Goal: Task Accomplishment & Management: Use online tool/utility

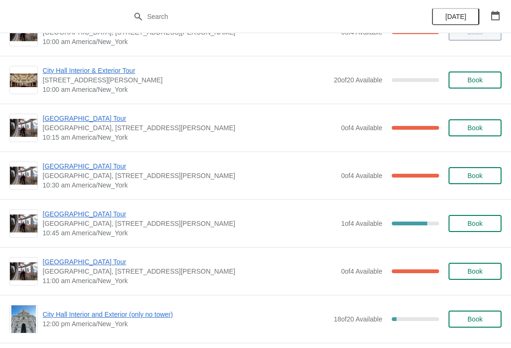
scroll to position [125, 0]
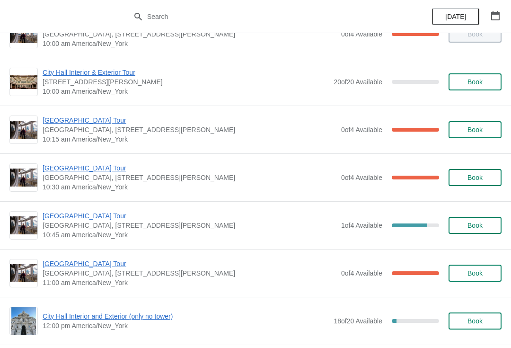
click at [76, 182] on span "[GEOGRAPHIC_DATA], [STREET_ADDRESS][PERSON_NAME]" at bounding box center [190, 177] width 294 height 9
click at [80, 171] on span "[GEOGRAPHIC_DATA] Tour" at bounding box center [190, 167] width 294 height 9
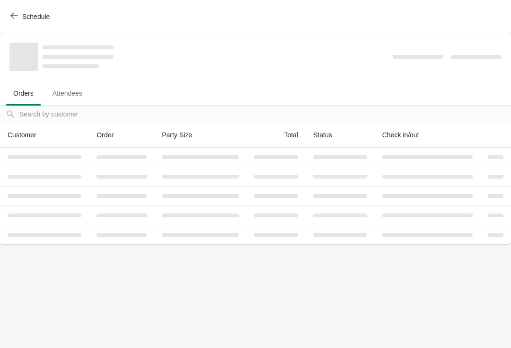
scroll to position [0, 0]
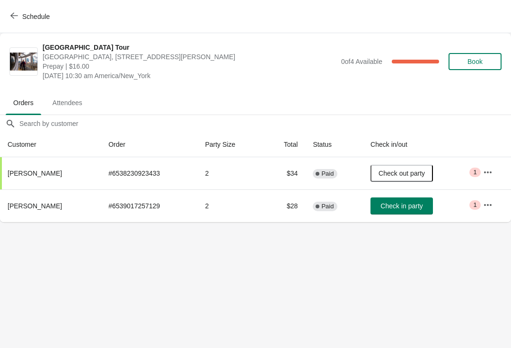
click at [398, 209] on span "Check in party" at bounding box center [401, 206] width 42 height 8
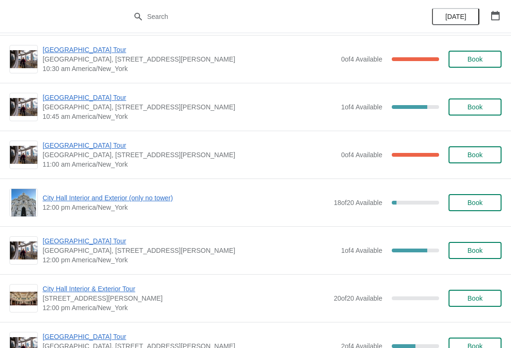
scroll to position [293, 0]
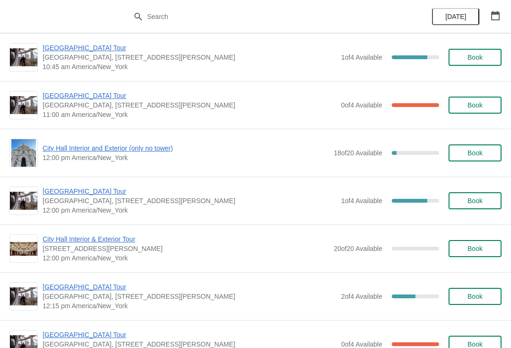
click at [471, 156] on span "Book" at bounding box center [474, 153] width 15 height 8
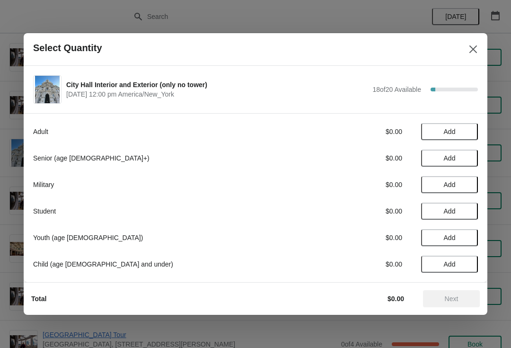
click at [450, 160] on span "Add" at bounding box center [450, 158] width 12 height 8
click at [463, 160] on icon at bounding box center [466, 158] width 10 height 10
click at [449, 304] on button "Next" at bounding box center [451, 298] width 57 height 17
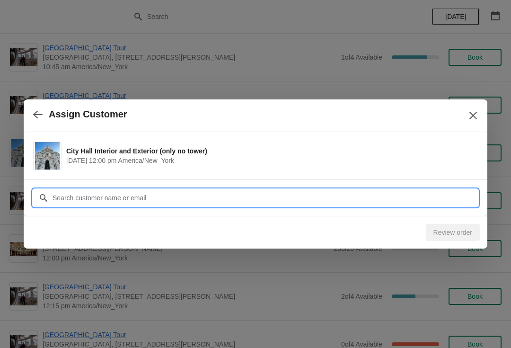
click at [102, 198] on input "Customer" at bounding box center [265, 197] width 426 height 17
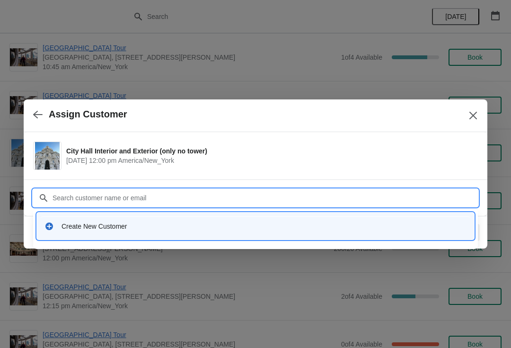
type input "r"
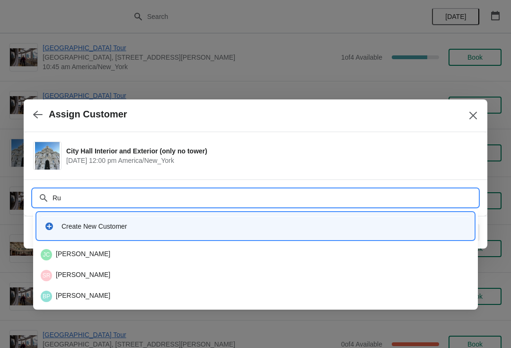
type input "R"
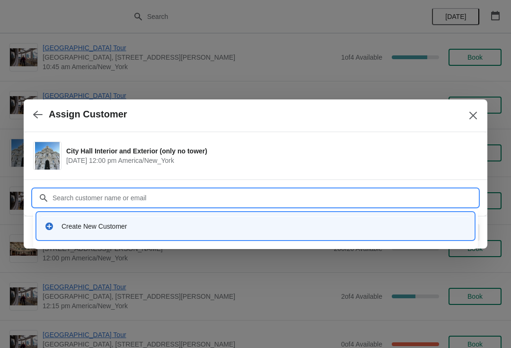
click at [165, 230] on div "Create New Customer" at bounding box center [263, 225] width 405 height 9
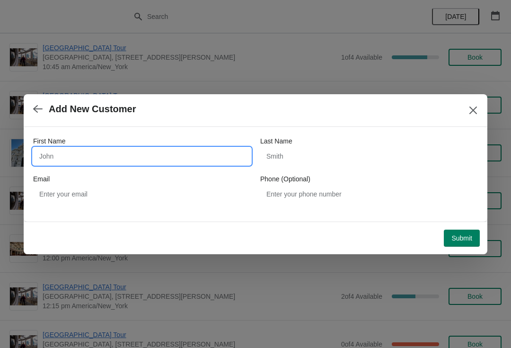
click at [105, 158] on input "First Name" at bounding box center [142, 156] width 218 height 17
type input "R"
type input "Russel"
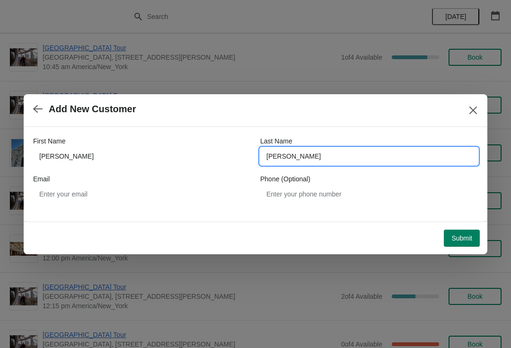
type input "Klein"
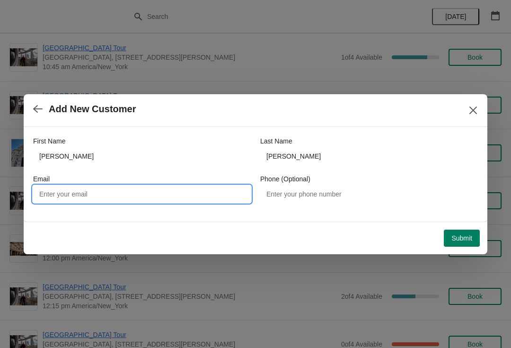
click at [60, 197] on input "Email" at bounding box center [142, 193] width 218 height 17
type input "Russ.pville@gmail.com"
click at [460, 237] on span "Submit" at bounding box center [461, 238] width 21 height 8
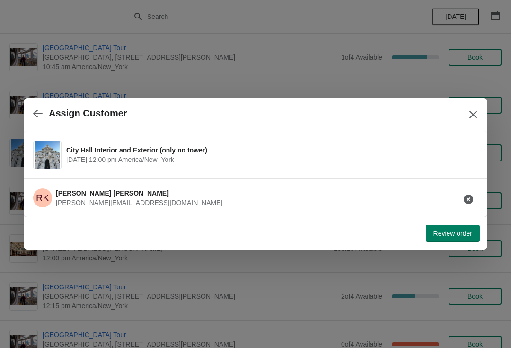
click at [449, 232] on span "Review order" at bounding box center [452, 233] width 39 height 8
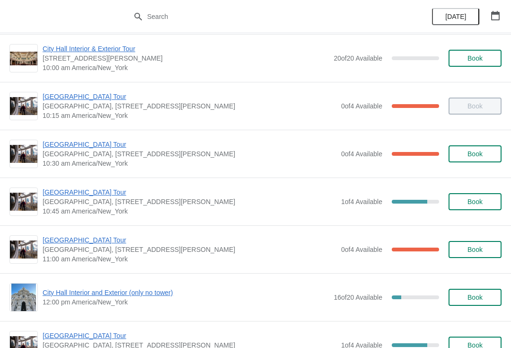
scroll to position [150, 0]
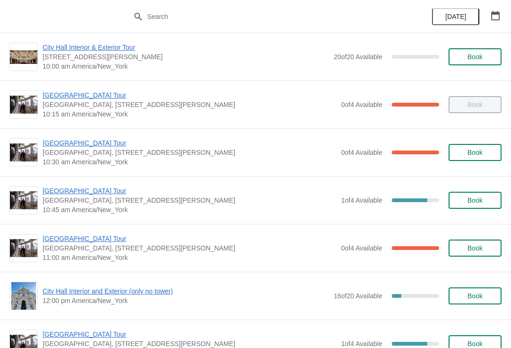
click at [471, 154] on span "Book" at bounding box center [474, 152] width 15 height 8
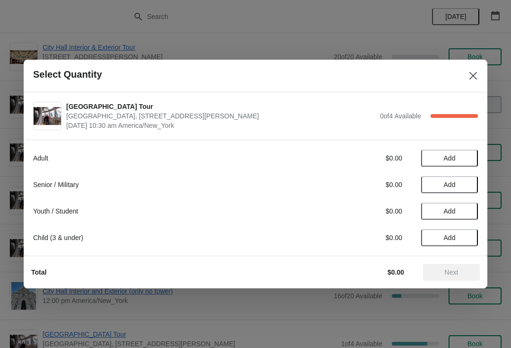
click at [450, 158] on span "Add" at bounding box center [450, 158] width 12 height 8
click at [453, 211] on span "Add" at bounding box center [450, 211] width 12 height 8
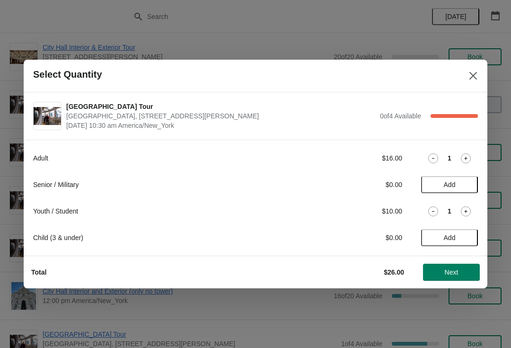
click at [446, 278] on button "Next" at bounding box center [451, 271] width 57 height 17
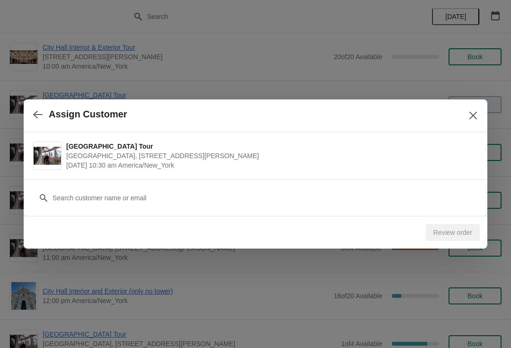
click at [112, 156] on span "[GEOGRAPHIC_DATA], [STREET_ADDRESS][PERSON_NAME]" at bounding box center [269, 155] width 407 height 9
click at [448, 239] on div "Review order" at bounding box center [453, 232] width 54 height 17
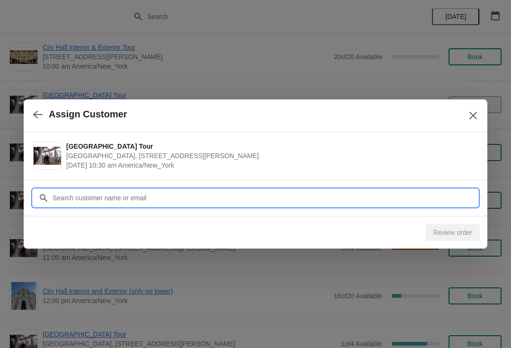
click at [101, 199] on input "Customer" at bounding box center [265, 197] width 426 height 17
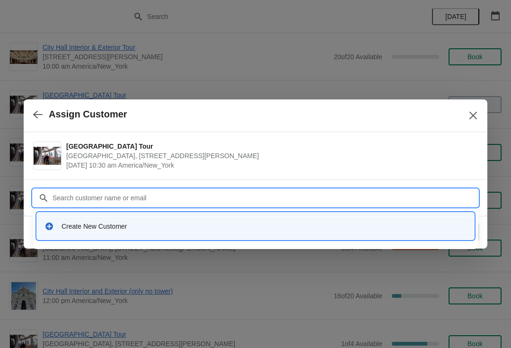
click at [58, 230] on div "Create New Customer" at bounding box center [255, 225] width 422 height 9
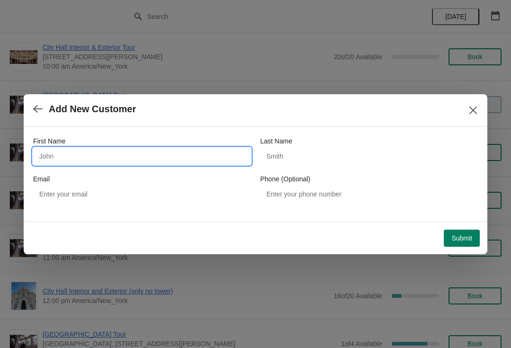
click at [77, 159] on input "First Name" at bounding box center [142, 156] width 218 height 17
type input "Thanh"
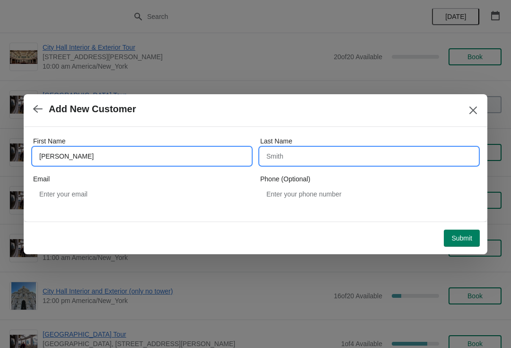
click at [290, 155] on input "Last Name" at bounding box center [369, 156] width 218 height 17
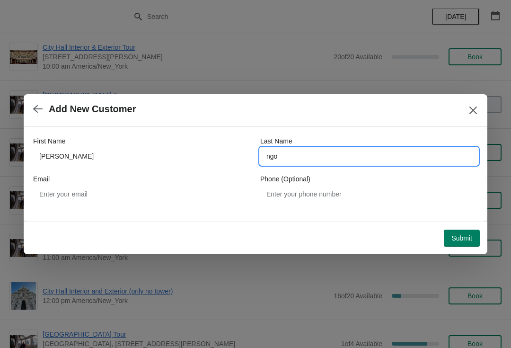
type input "ngo"
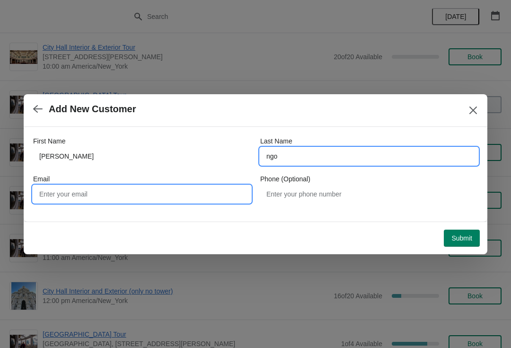
click at [76, 192] on input "Email" at bounding box center [142, 193] width 218 height 17
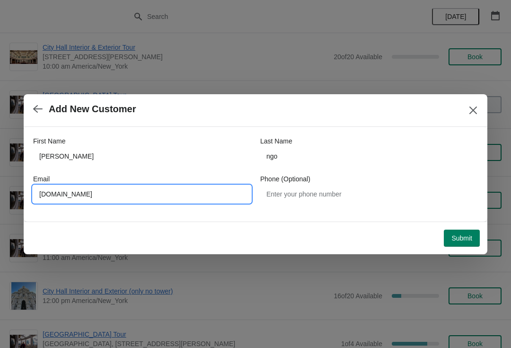
click at [461, 237] on span "Submit" at bounding box center [461, 238] width 21 height 8
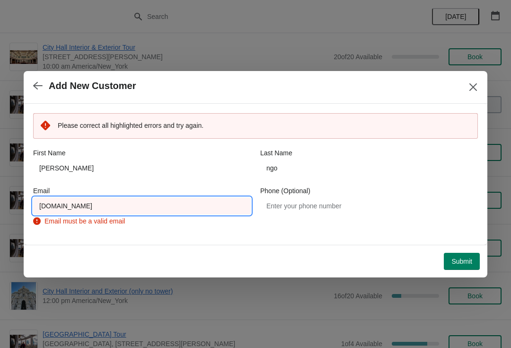
click at [129, 209] on input "tthanh.ngo2gmail.com" at bounding box center [142, 205] width 218 height 17
click at [93, 214] on input "tthanh.ngo2gmail.com" at bounding box center [142, 205] width 218 height 17
click at [77, 207] on input "tthanh.ngo2gmail.com" at bounding box center [142, 205] width 218 height 17
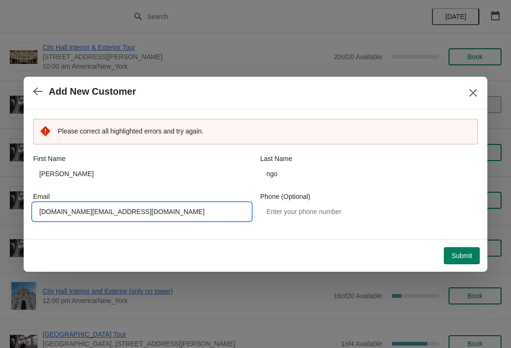
type input "tthanh.ngo@gmail.com"
click at [462, 250] on button "Submit" at bounding box center [462, 255] width 36 height 17
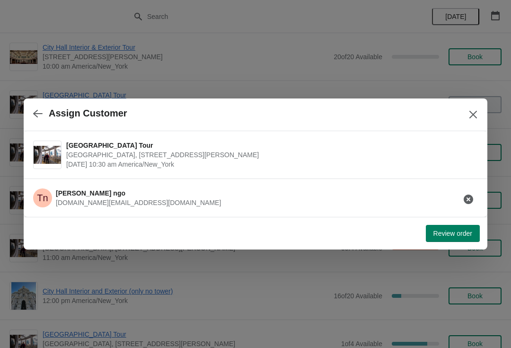
click at [445, 236] on span "Review order" at bounding box center [452, 233] width 39 height 8
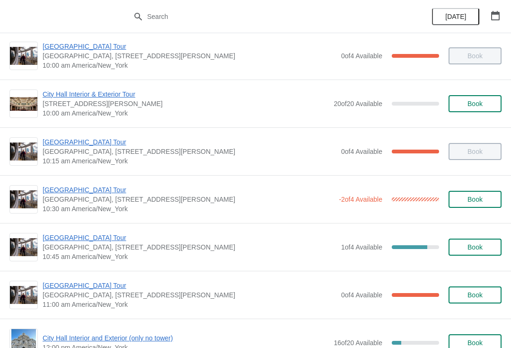
scroll to position [105, 0]
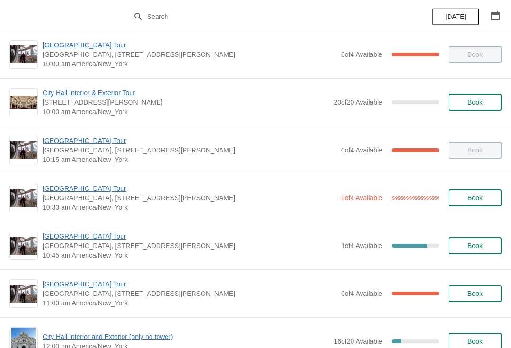
click at [181, 192] on span "[GEOGRAPHIC_DATA] Tour" at bounding box center [188, 187] width 291 height 9
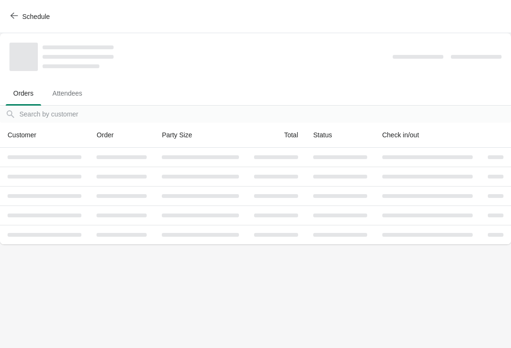
scroll to position [0, 0]
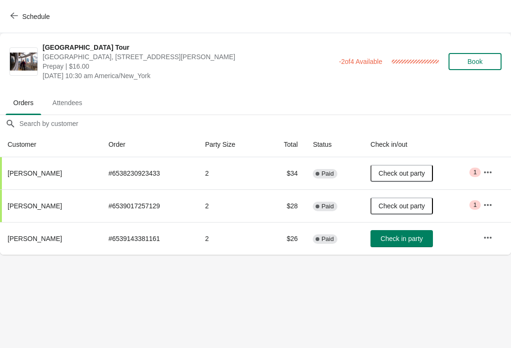
click at [397, 238] on span "Check in party" at bounding box center [401, 239] width 42 height 8
